Goal: Task Accomplishment & Management: Use online tool/utility

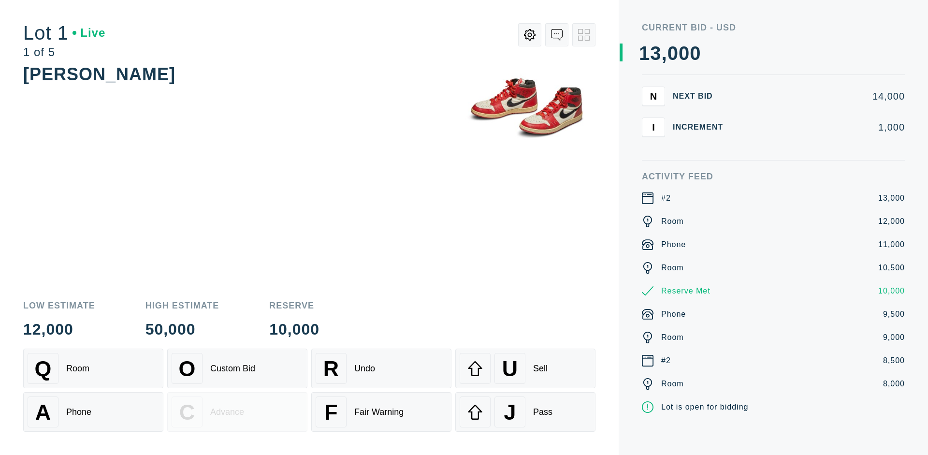
click at [93, 412] on div "A Phone" at bounding box center [93, 411] width 131 height 31
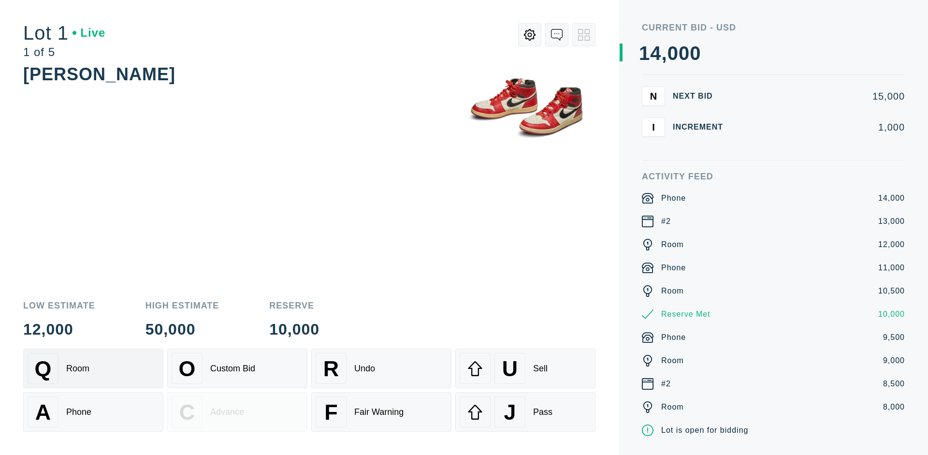
click at [93, 368] on div "Q Room" at bounding box center [93, 368] width 131 height 31
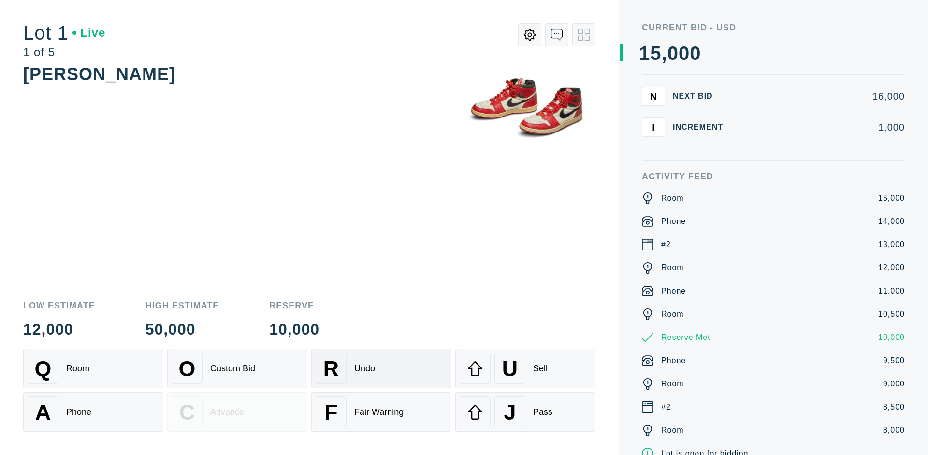
click at [381, 368] on div "R Undo" at bounding box center [381, 368] width 131 height 31
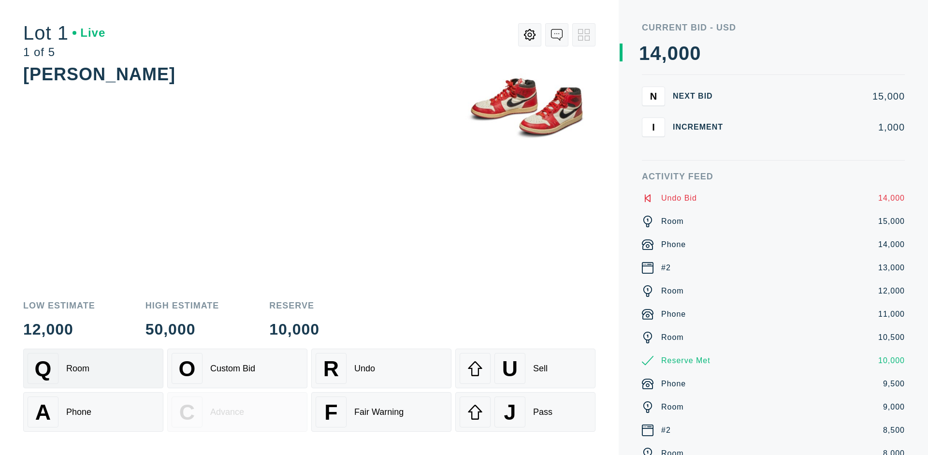
click at [93, 368] on div "Q Room" at bounding box center [93, 368] width 131 height 31
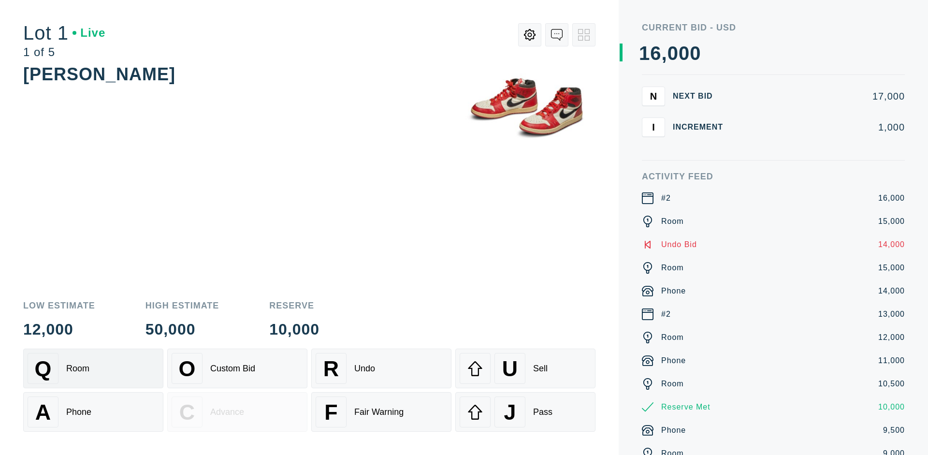
click at [93, 412] on div "A Phone" at bounding box center [93, 411] width 131 height 31
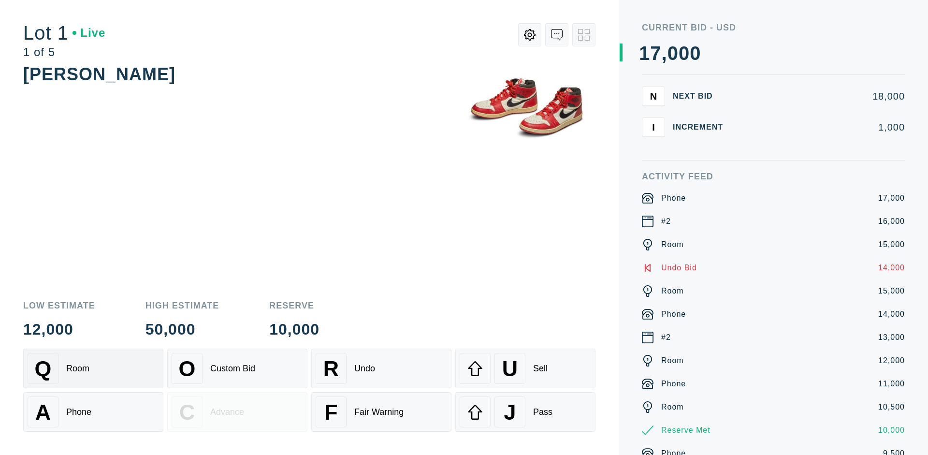
click at [93, 368] on div "Q Room" at bounding box center [93, 368] width 131 height 31
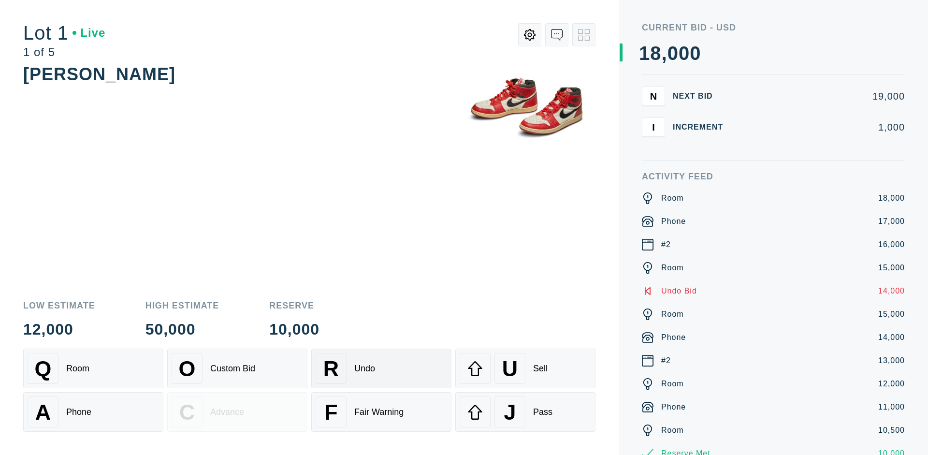
click at [381, 368] on div "R Undo" at bounding box center [381, 368] width 131 height 31
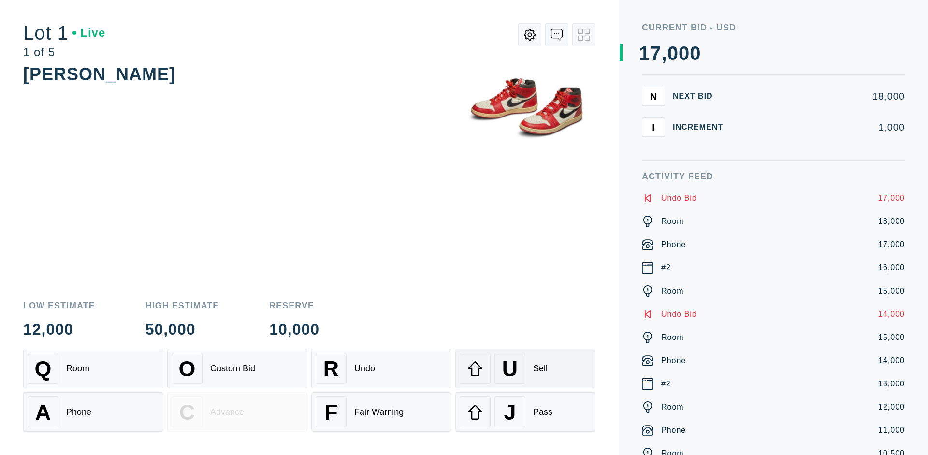
click at [525, 368] on div "U Sell" at bounding box center [525, 368] width 131 height 31
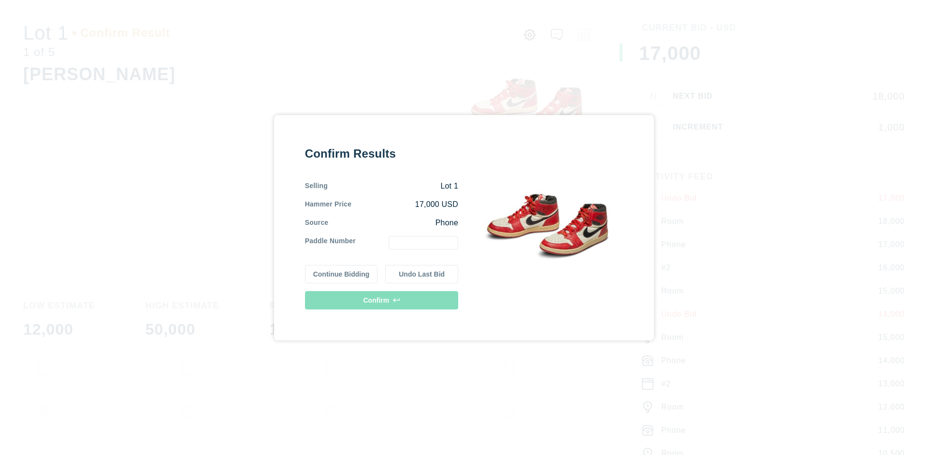
click at [342, 274] on button "Continue Bidding" at bounding box center [341, 274] width 73 height 18
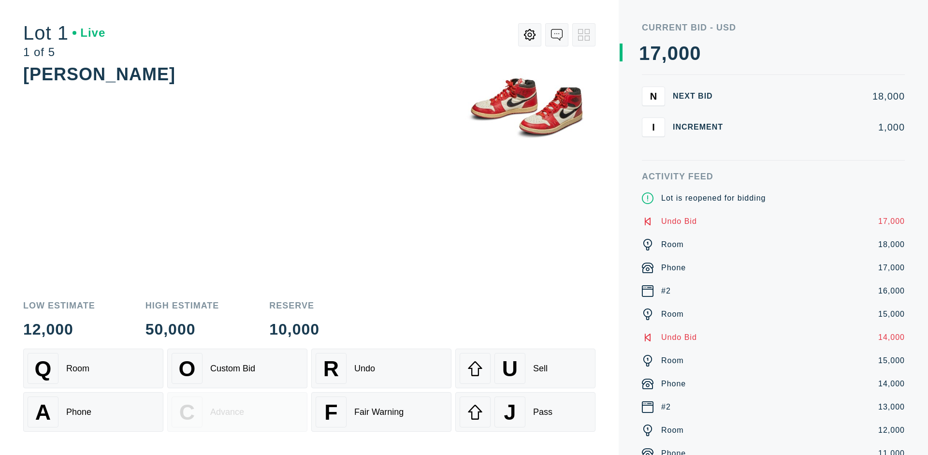
click at [525, 368] on div "U Sell" at bounding box center [525, 368] width 131 height 31
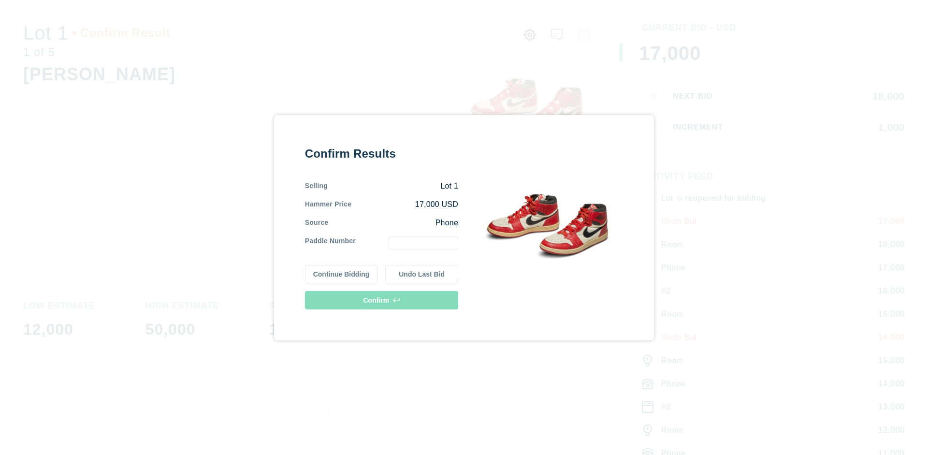
click at [422, 274] on button "Undo Last Bid" at bounding box center [421, 274] width 73 height 18
click at [342, 272] on button "Continue Bidding" at bounding box center [341, 274] width 73 height 18
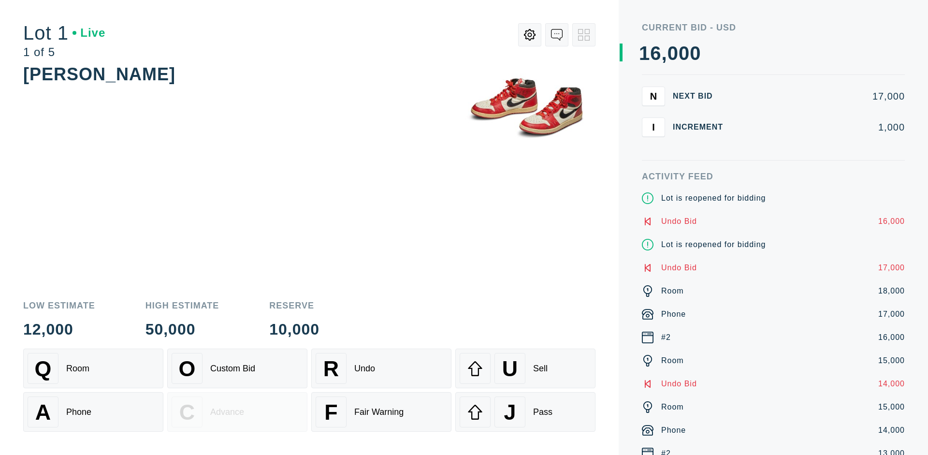
click at [525, 412] on div "J Pass" at bounding box center [525, 411] width 131 height 31
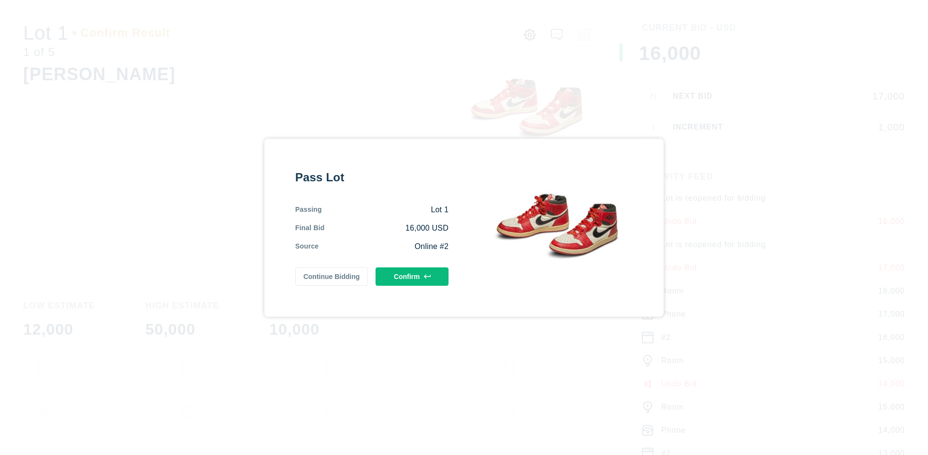
click at [412, 276] on button "Confirm" at bounding box center [412, 276] width 73 height 18
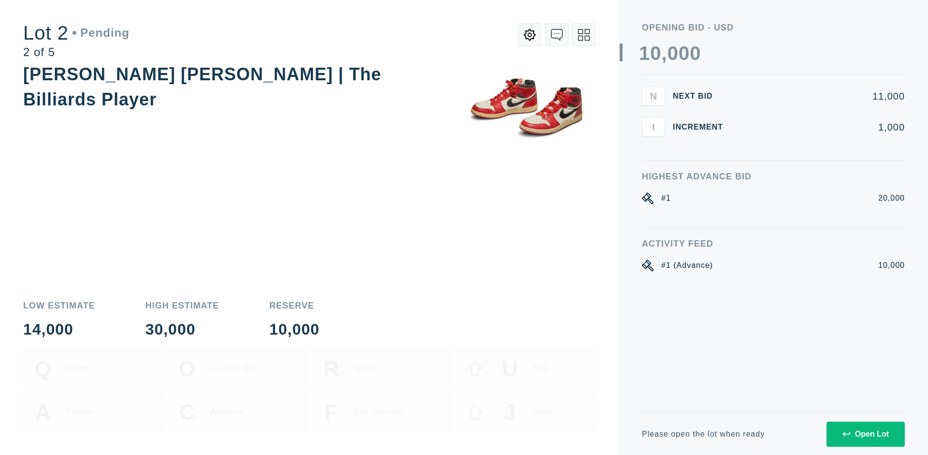
click at [865, 434] on div "Open Lot" at bounding box center [866, 434] width 46 height 9
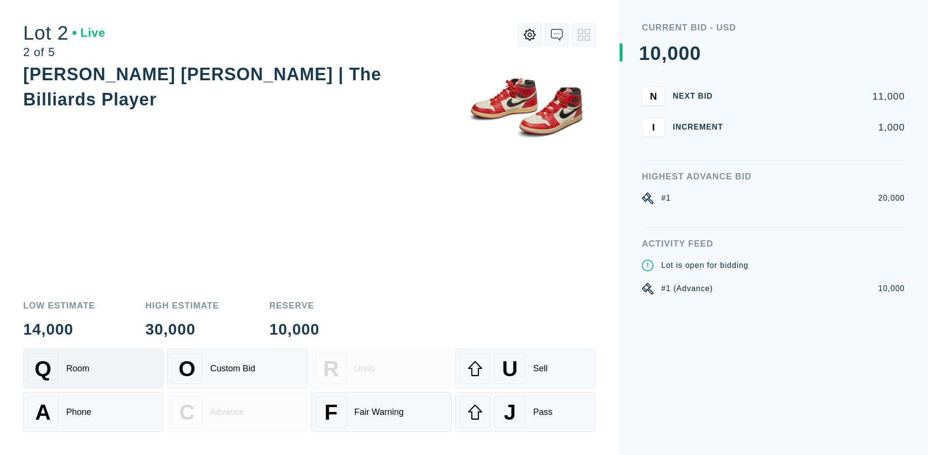
click at [93, 368] on div "Q Room" at bounding box center [93, 368] width 131 height 31
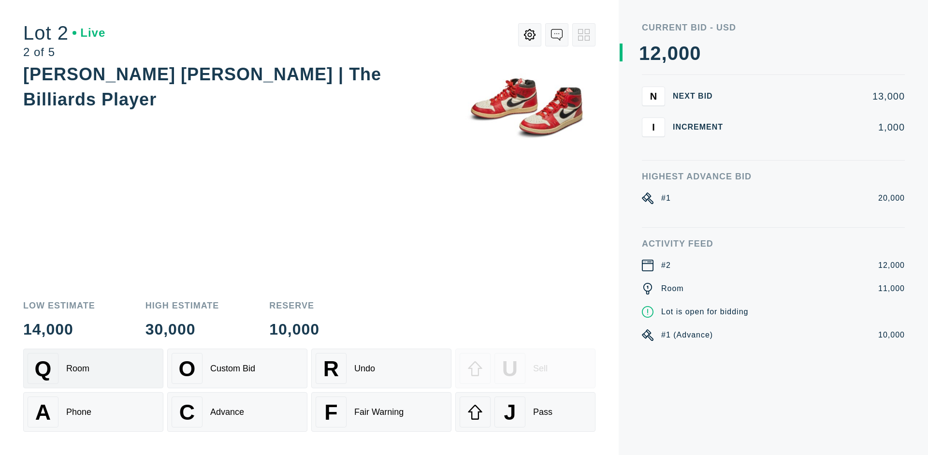
click at [237, 412] on div "Advance" at bounding box center [227, 412] width 34 height 10
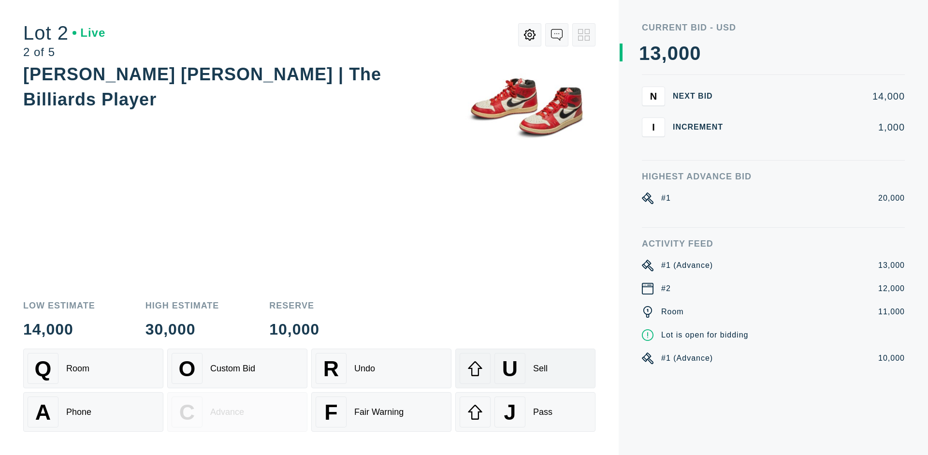
click at [525, 368] on div "U Sell" at bounding box center [525, 368] width 131 height 31
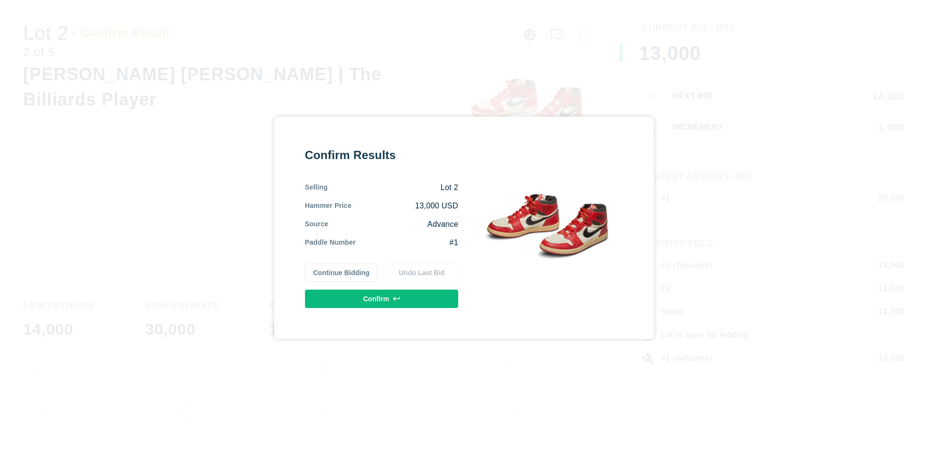
click at [382, 298] on button "Confirm" at bounding box center [381, 299] width 153 height 18
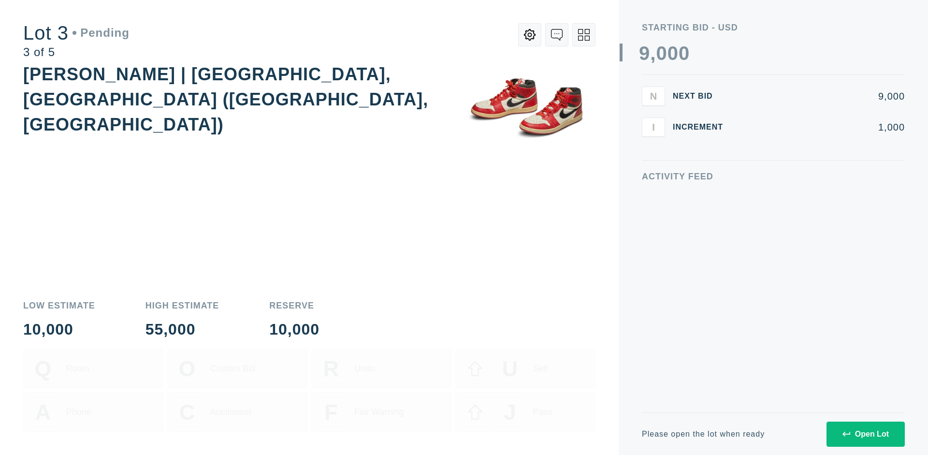
click at [865, 434] on div "Open Lot" at bounding box center [866, 434] width 46 height 9
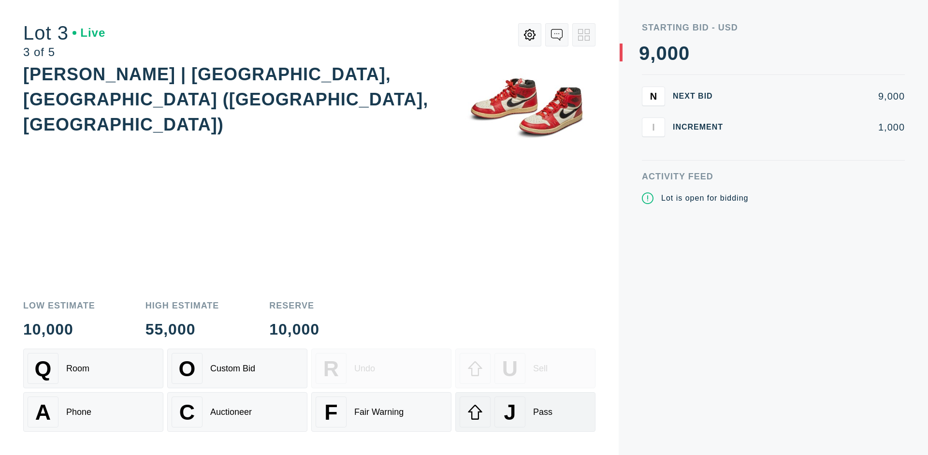
click at [525, 412] on div "J Pass" at bounding box center [525, 411] width 131 height 31
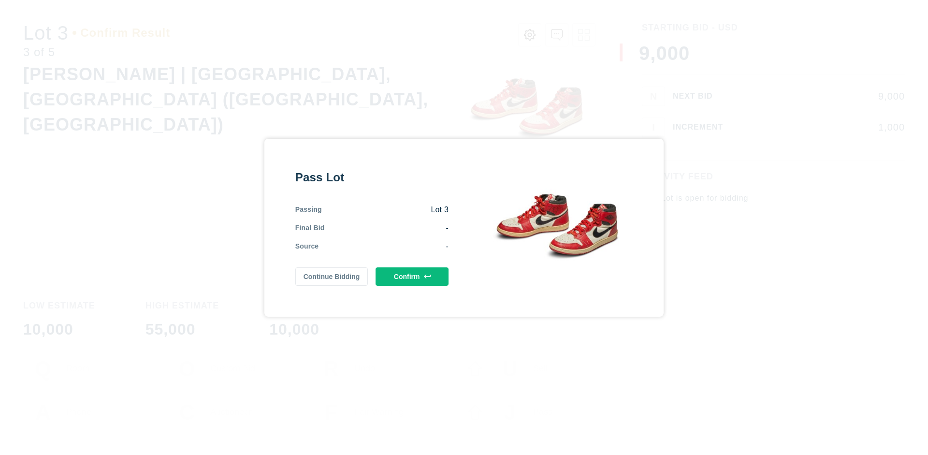
click at [412, 276] on button "Confirm" at bounding box center [412, 276] width 73 height 18
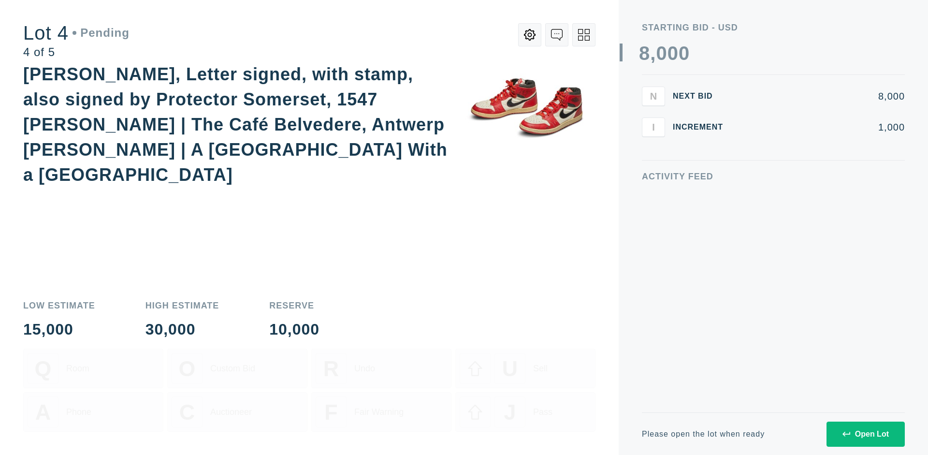
click at [865, 434] on div "Open Lot" at bounding box center [866, 434] width 46 height 9
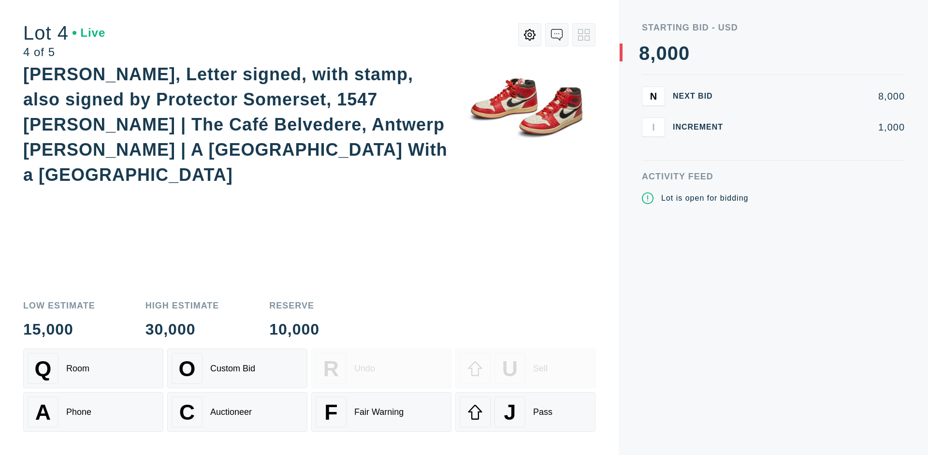
click at [93, 368] on div "Q Room" at bounding box center [93, 368] width 131 height 31
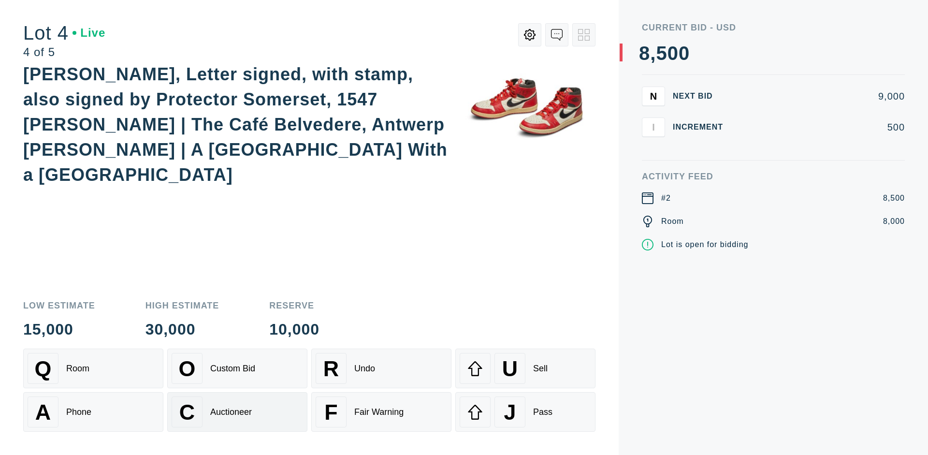
click at [237, 412] on div "Auctioneer" at bounding box center [231, 412] width 42 height 10
click at [525, 412] on div "J Pass" at bounding box center [525, 411] width 131 height 31
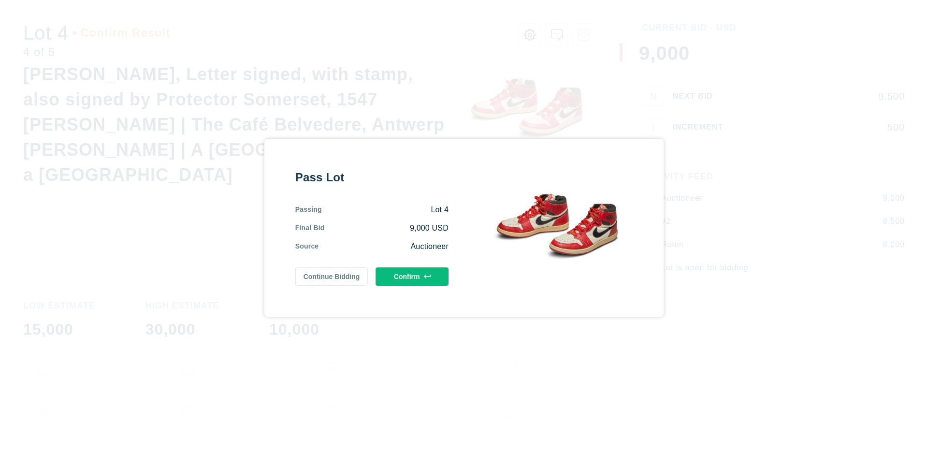
click at [412, 276] on button "Confirm" at bounding box center [412, 276] width 73 height 18
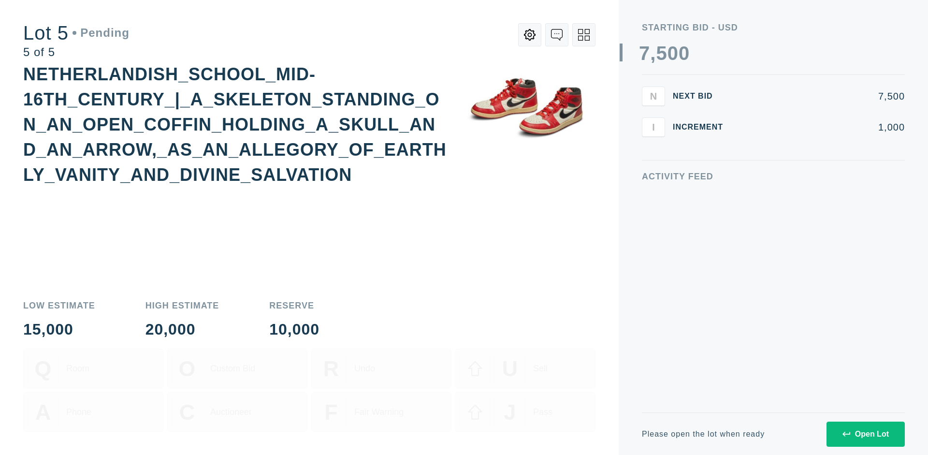
click at [865, 434] on div "Open Lot" at bounding box center [866, 434] width 46 height 9
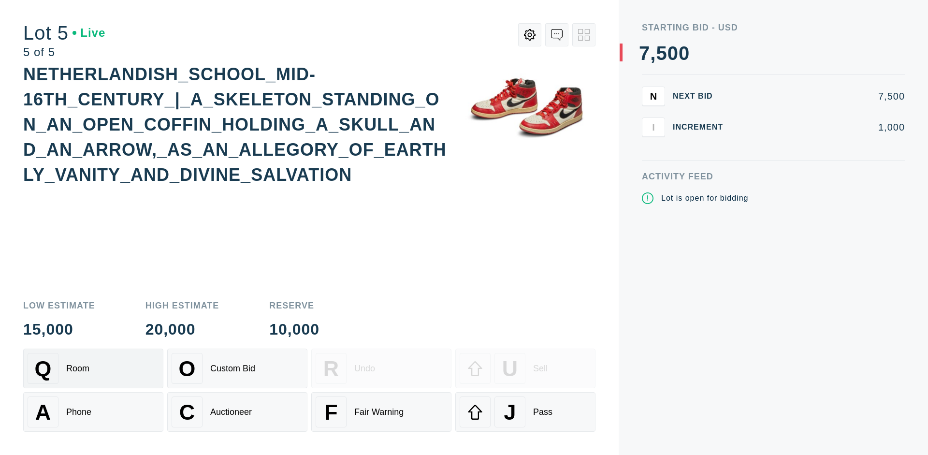
click at [93, 368] on div "Q Room" at bounding box center [93, 368] width 131 height 31
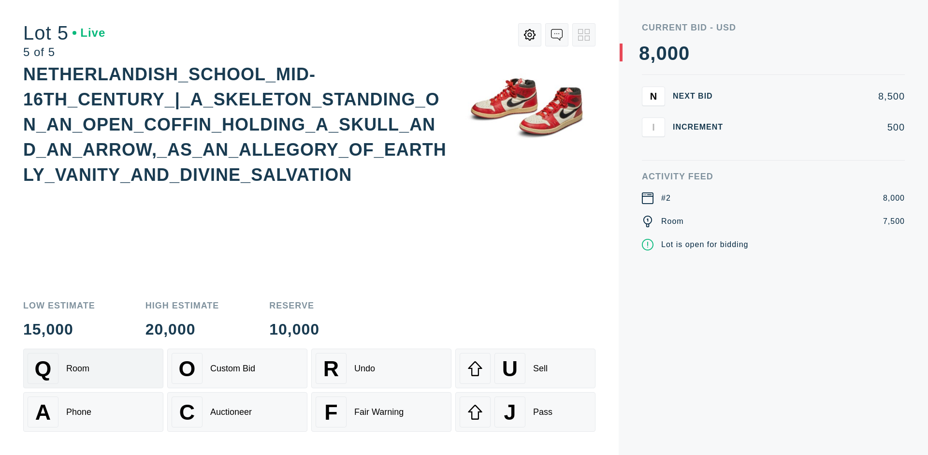
click at [93, 368] on div "Q Room" at bounding box center [93, 368] width 131 height 31
click at [525, 368] on div "U Sell" at bounding box center [525, 368] width 131 height 31
